Goal: Task Accomplishment & Management: Use online tool/utility

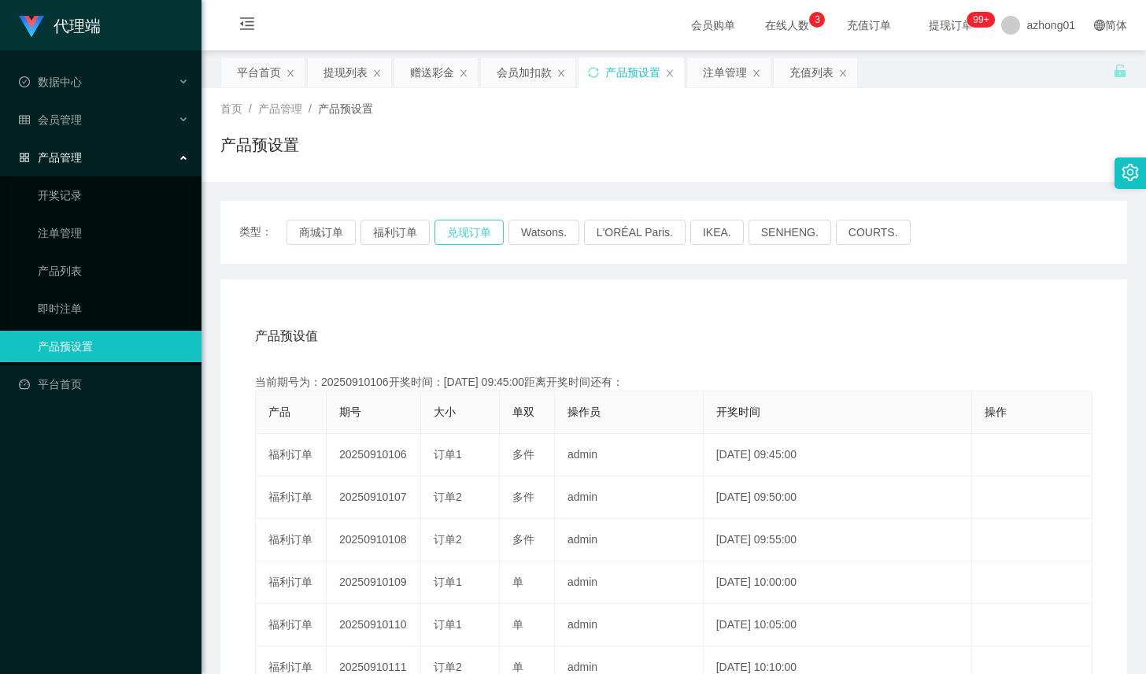
click at [464, 237] on button "兑现订单" at bounding box center [468, 232] width 69 height 25
click at [811, 73] on div "充值列表" at bounding box center [811, 72] width 44 height 30
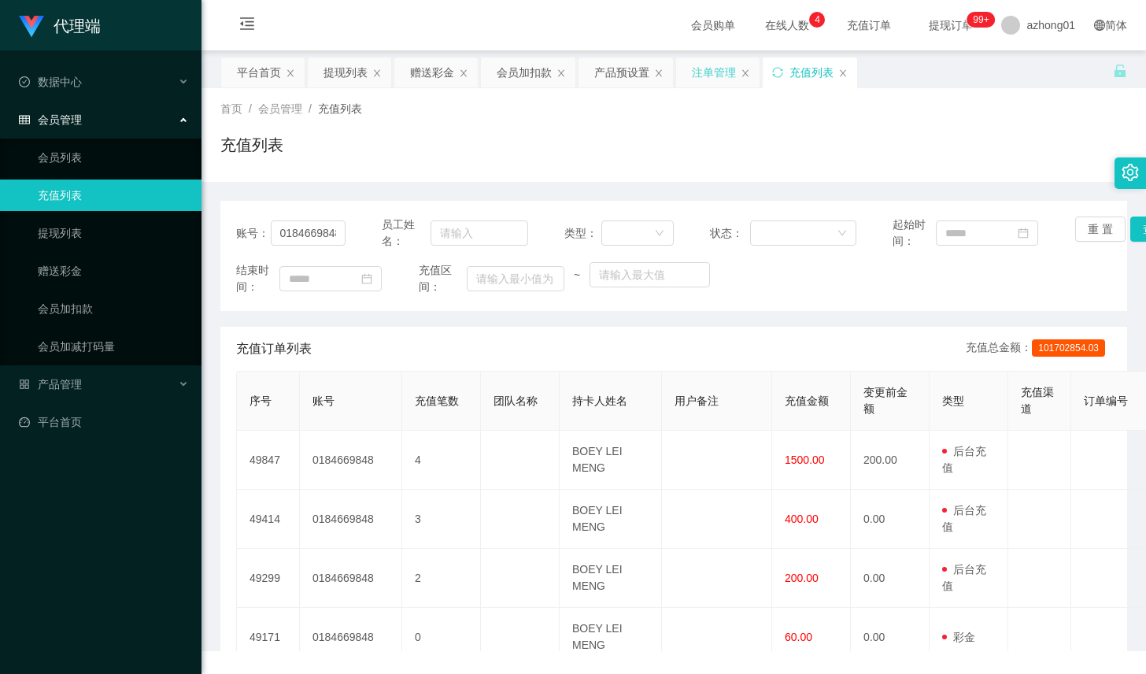
click at [710, 72] on div "注单管理" at bounding box center [714, 72] width 44 height 30
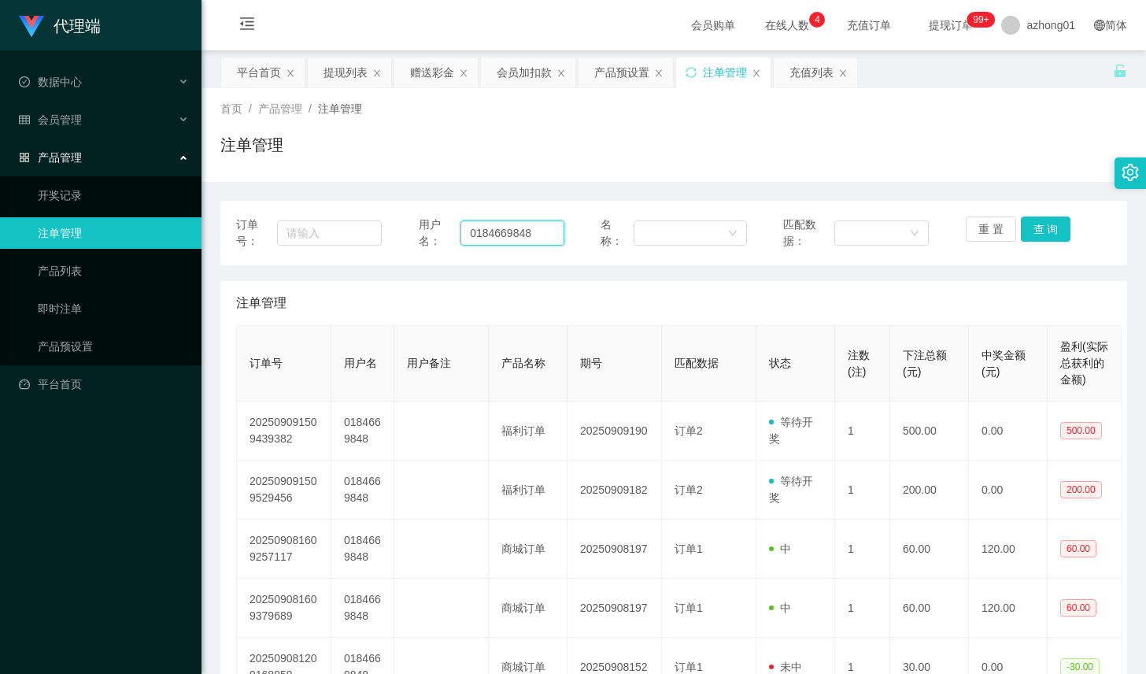
click at [488, 240] on input "0184669848" at bounding box center [512, 232] width 104 height 25
paste input "adricseong"
type input "adricseong"
click at [1058, 220] on button "查 询" at bounding box center [1045, 228] width 50 height 25
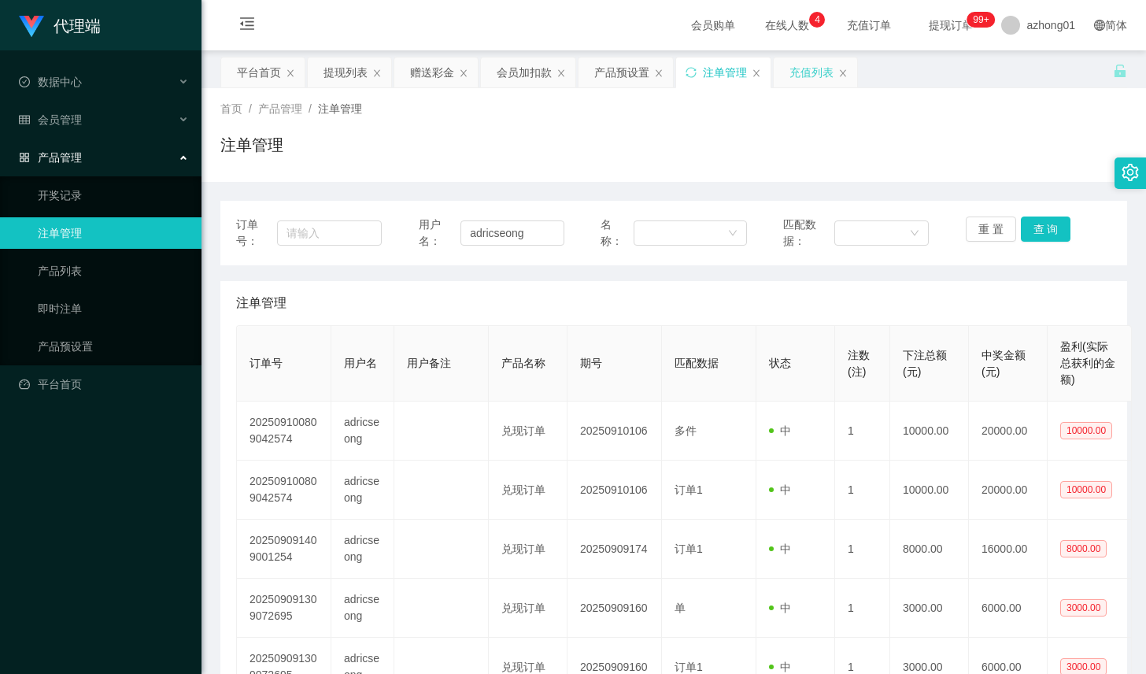
click at [800, 72] on div "充值列表" at bounding box center [811, 72] width 44 height 30
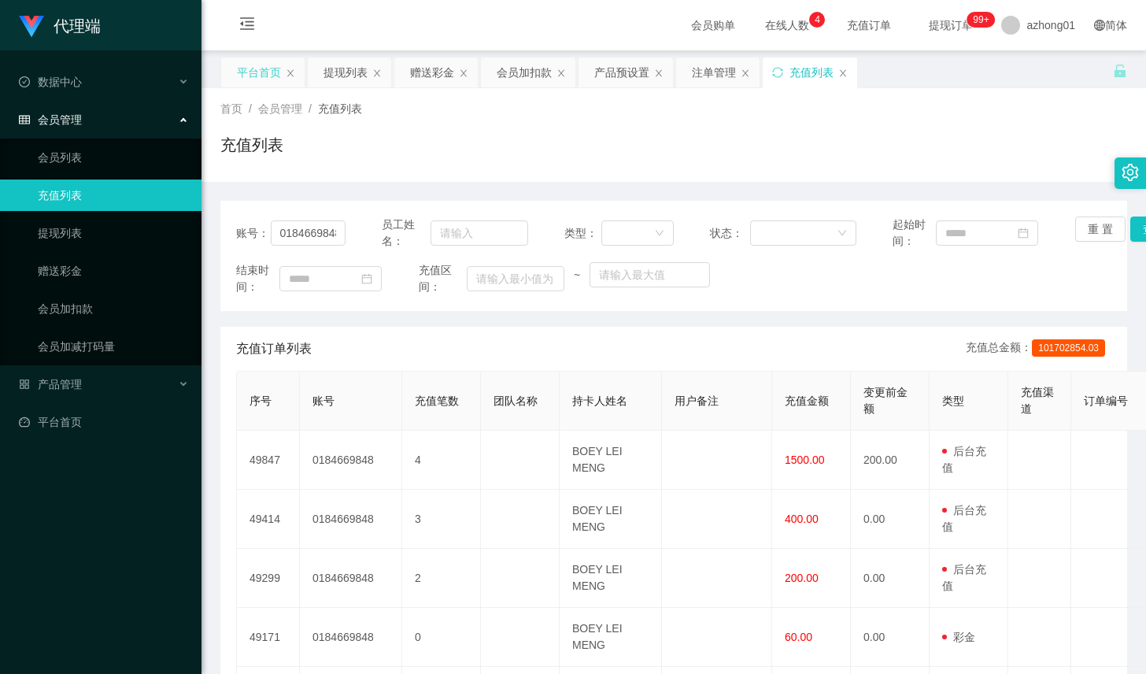
click at [275, 83] on div "平台首页" at bounding box center [259, 72] width 44 height 30
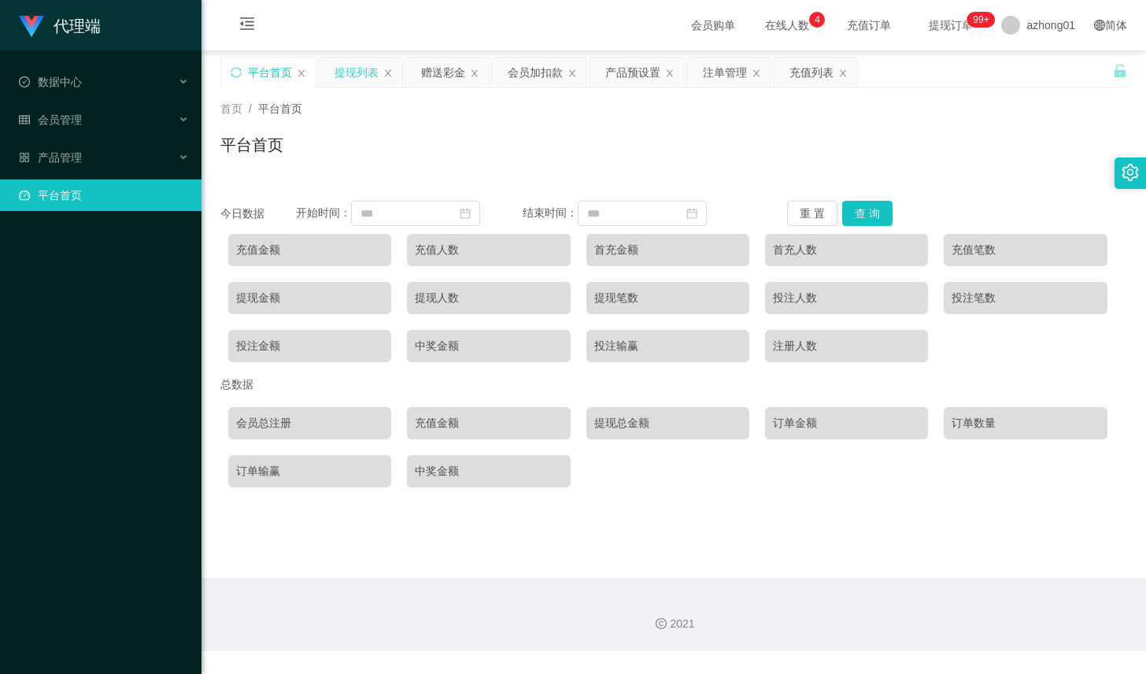
click at [359, 83] on div "提现列表" at bounding box center [356, 72] width 44 height 30
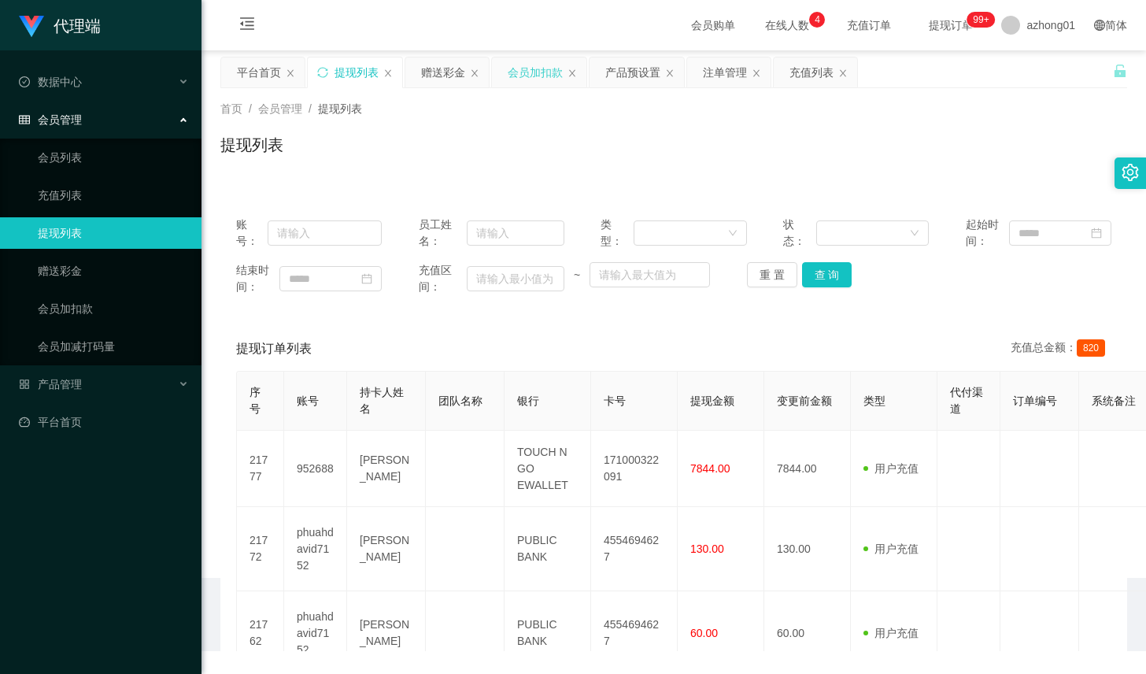
click at [519, 72] on div "会员加扣款" at bounding box center [534, 72] width 55 height 30
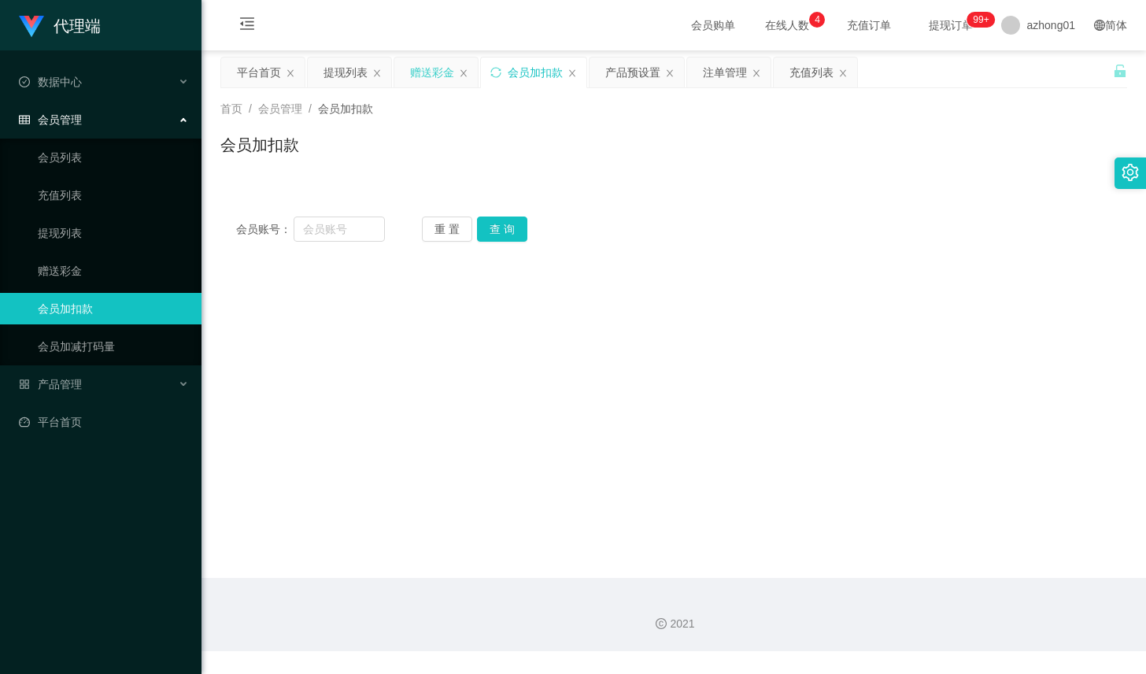
click at [448, 72] on div "赠送彩金" at bounding box center [432, 72] width 44 height 30
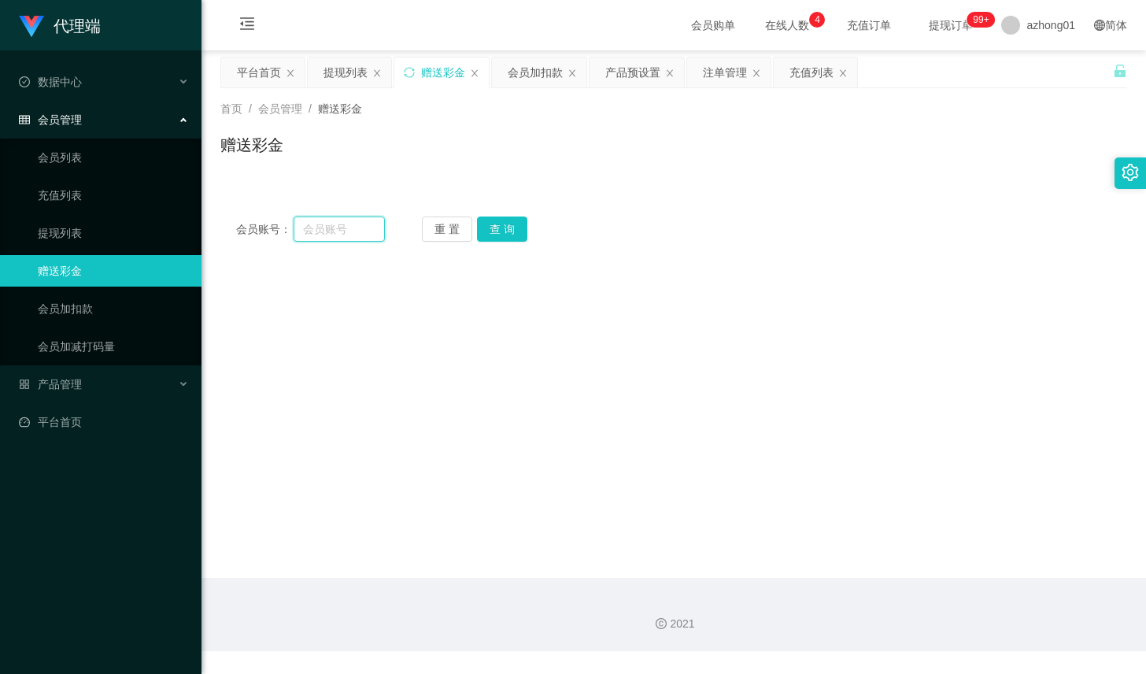
click at [359, 234] on input "text" at bounding box center [338, 228] width 91 height 25
paste input "adricseong"
type input "adricseong"
click at [535, 231] on div "重 置 查 询" at bounding box center [496, 228] width 149 height 25
click at [515, 231] on button "查 询" at bounding box center [502, 228] width 50 height 25
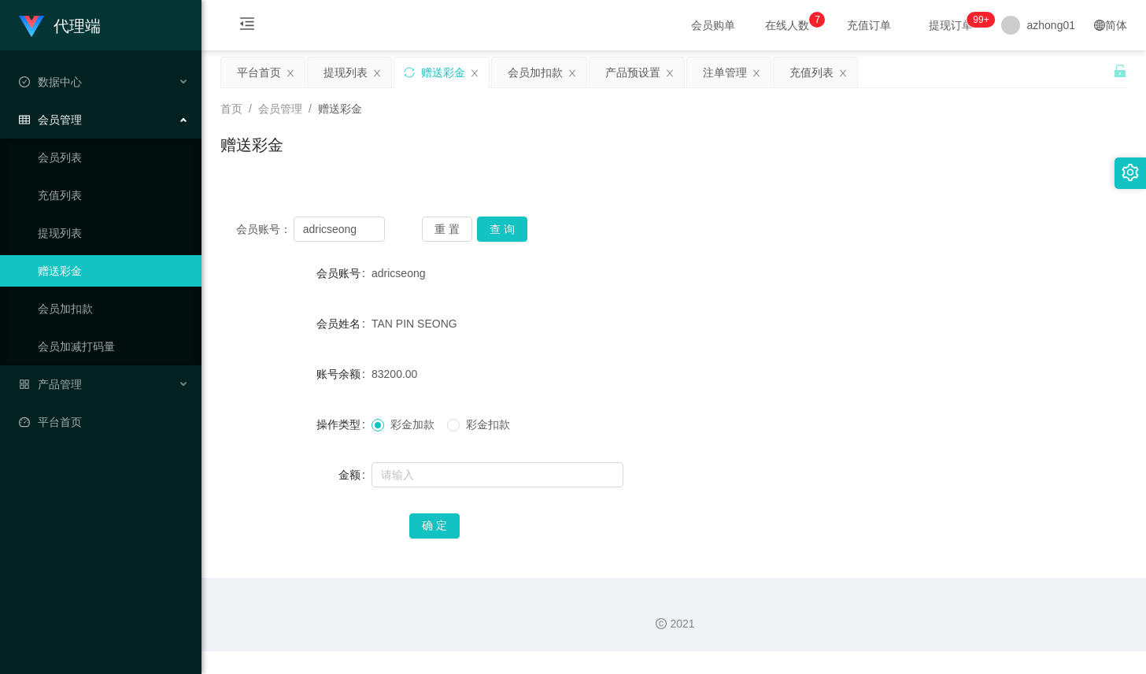
click at [650, 209] on div "会员账号： adricseong 重 置 查 询 会员账号 adricseong 会员姓名 TAN PIN SEONG 账号余额 83200.00 操作类型 …" at bounding box center [673, 388] width 906 height 375
click at [524, 219] on button "查 询" at bounding box center [502, 228] width 50 height 25
click at [695, 302] on form "会员账号 adricseong 会员姓名 TAN PIN SEONG 账号余额 83200.00 操作类型 彩金加款 彩金扣款 金额 确 定" at bounding box center [673, 398] width 906 height 283
click at [510, 231] on button "查 询" at bounding box center [502, 228] width 50 height 25
click at [651, 72] on div "产品预设置" at bounding box center [632, 72] width 55 height 30
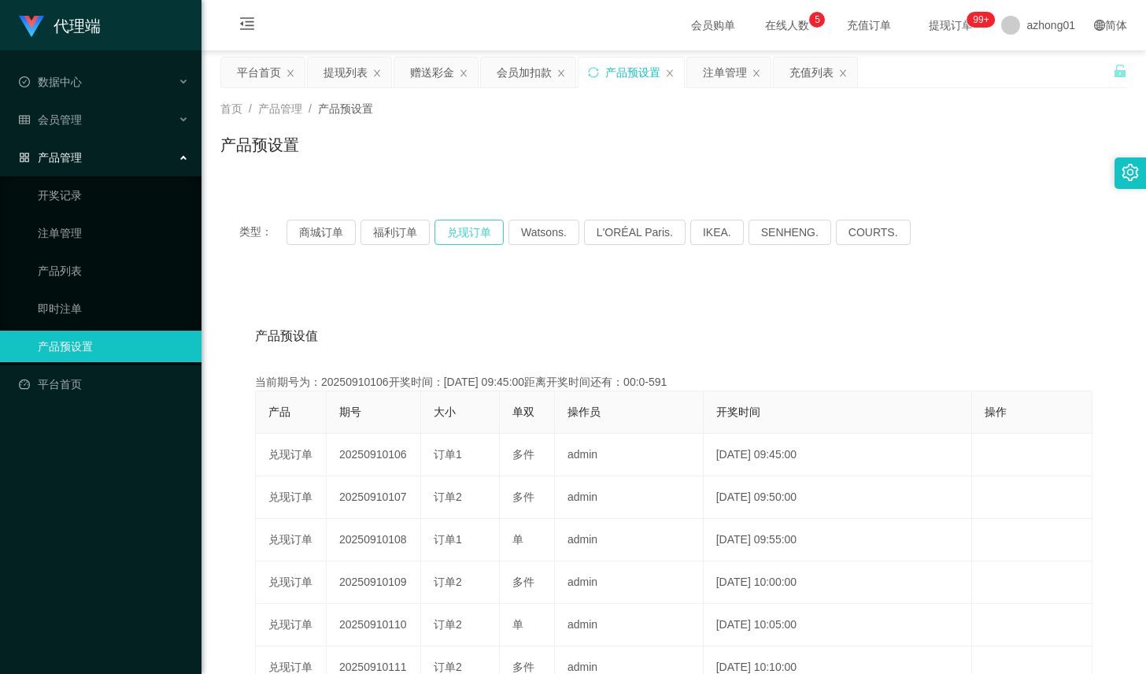
click at [451, 234] on button "兑现订单" at bounding box center [468, 232] width 69 height 25
click at [432, 75] on div "赠送彩金" at bounding box center [432, 72] width 44 height 30
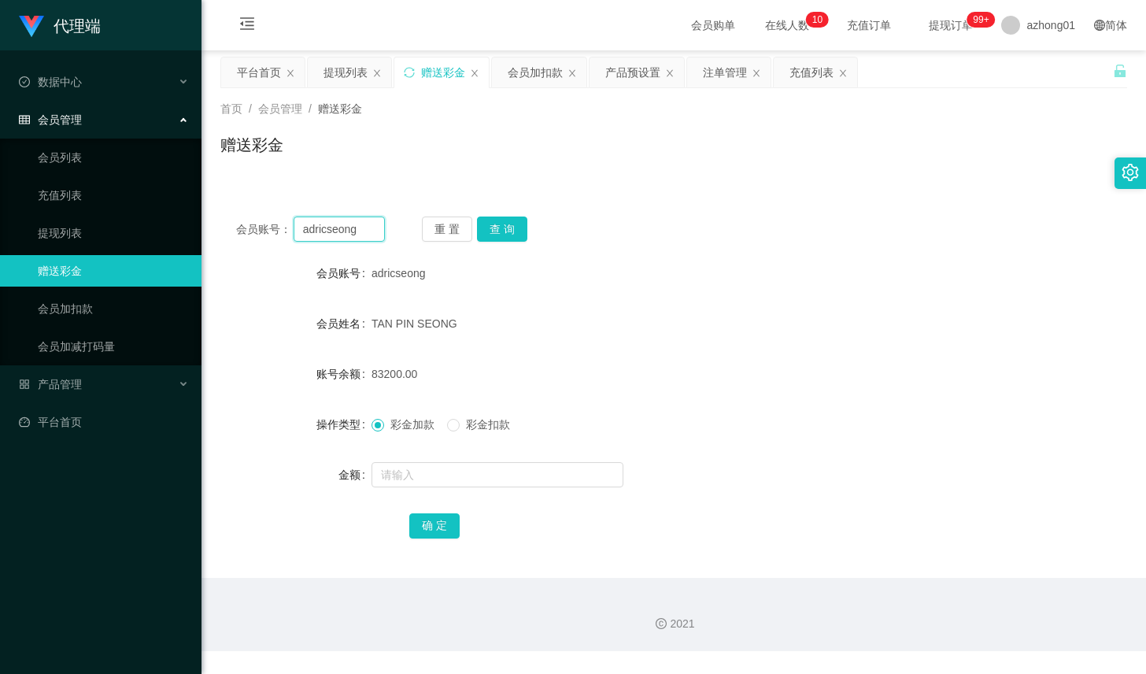
click at [365, 229] on input "adricseong" at bounding box center [338, 228] width 91 height 25
paste input "Yap1234"
click at [504, 239] on button "查 询" at bounding box center [502, 228] width 50 height 25
click at [345, 224] on input "Yap1234" at bounding box center [338, 228] width 91 height 25
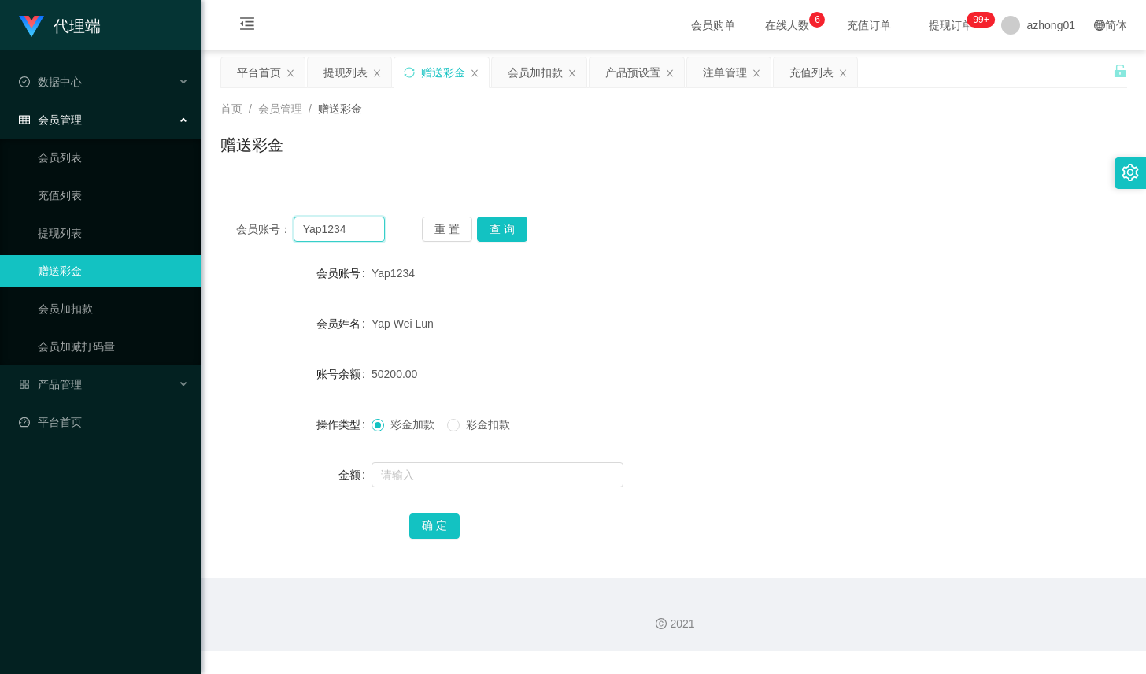
click at [345, 224] on input "Yap1234" at bounding box center [338, 228] width 91 height 25
paste input "Estherwong"
type input "Estherwong"
click at [489, 235] on button "查 询" at bounding box center [502, 228] width 50 height 25
click at [622, 76] on div "产品预设置" at bounding box center [632, 72] width 55 height 30
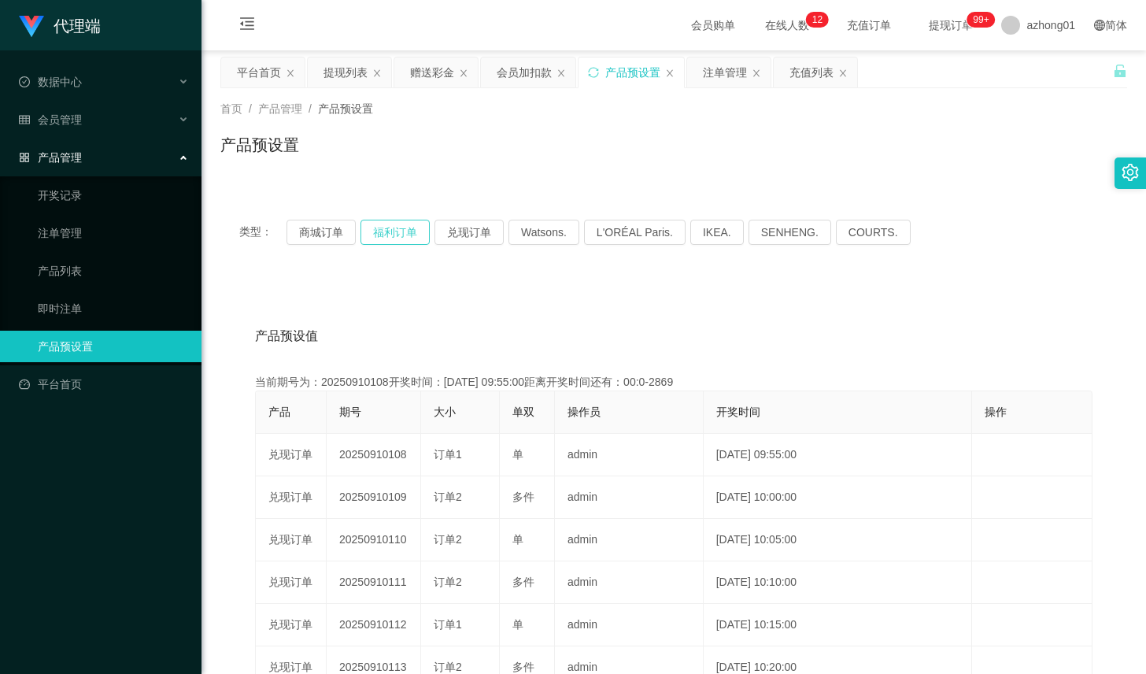
click at [395, 239] on button "福利订单" at bounding box center [394, 232] width 69 height 25
click at [411, 234] on button "福利订单" at bounding box center [394, 232] width 69 height 25
drag, startPoint x: 411, startPoint y: 76, endPoint x: 411, endPoint y: 86, distance: 9.5
click at [411, 76] on div "赠送彩金" at bounding box center [432, 72] width 44 height 30
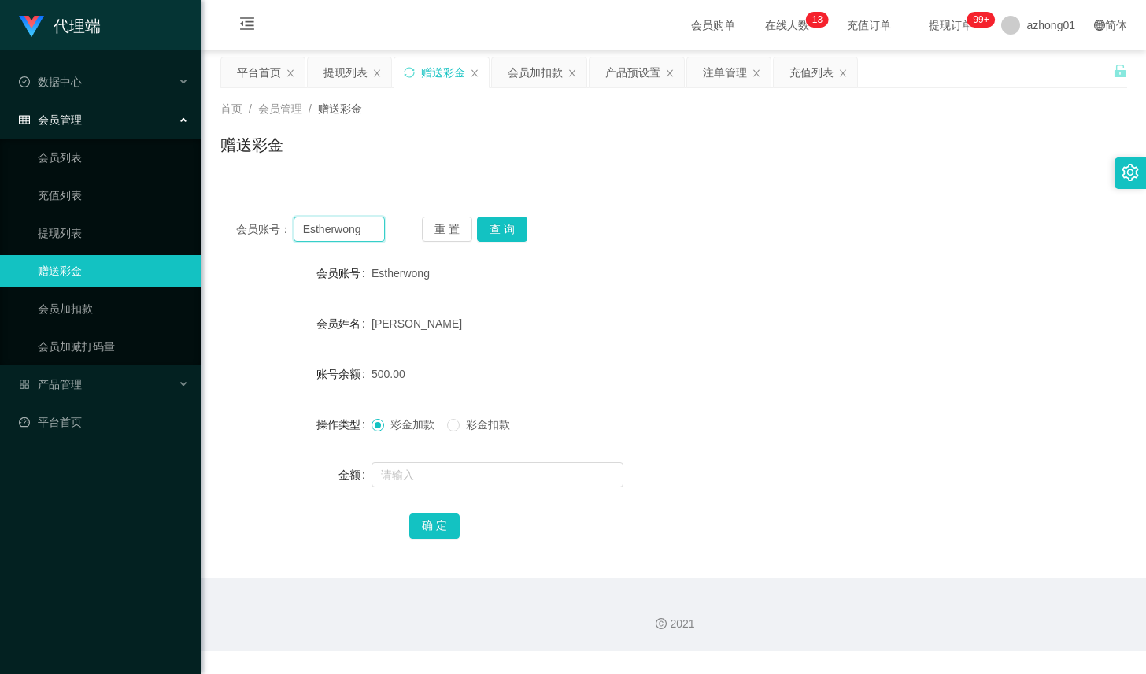
click at [344, 236] on input "Estherwong" at bounding box center [338, 228] width 91 height 25
drag, startPoint x: 344, startPoint y: 236, endPoint x: 374, endPoint y: 227, distance: 31.4
click at [344, 236] on input "Estherwong" at bounding box center [338, 228] width 91 height 25
paste input "Yap1234"
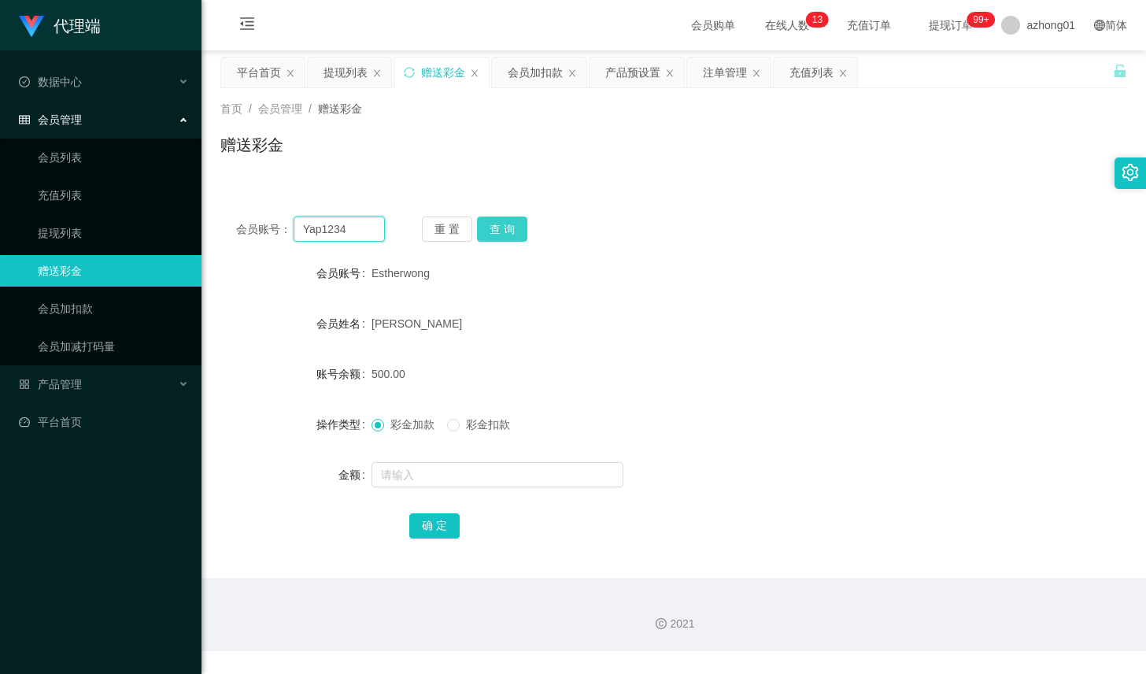
type input "Yap1234"
click at [509, 223] on button "查 询" at bounding box center [502, 228] width 50 height 25
